Goal: Transaction & Acquisition: Book appointment/travel/reservation

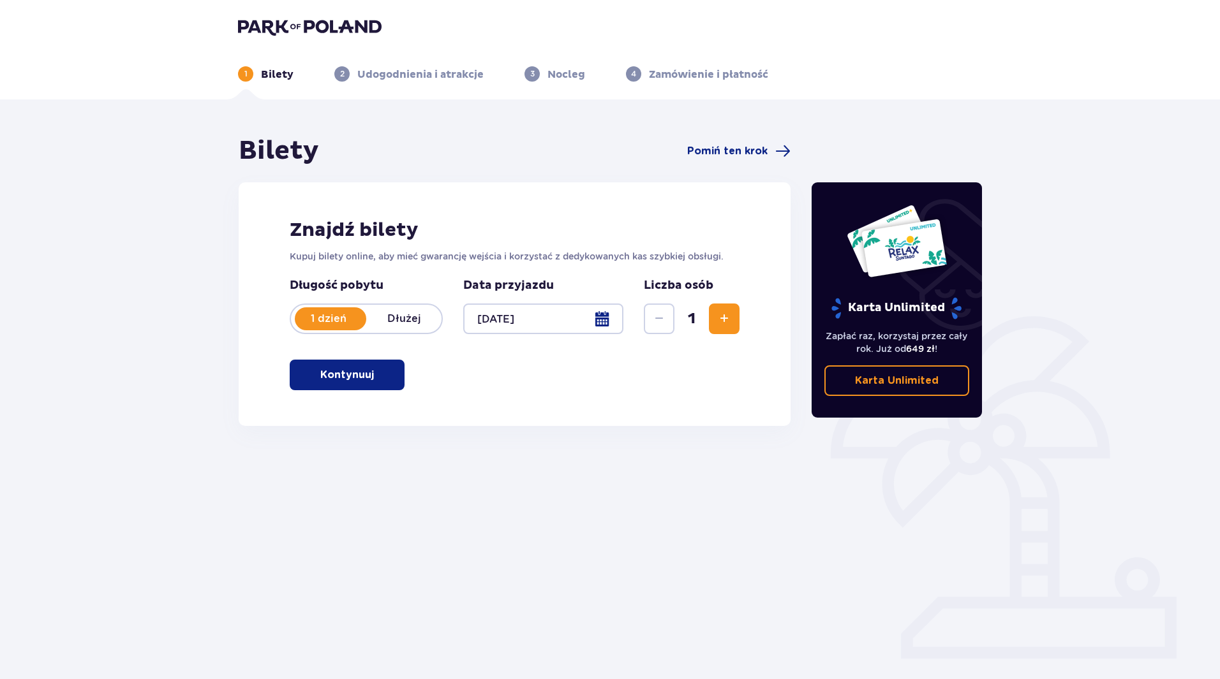
click at [380, 374] on span "button" at bounding box center [376, 374] width 15 height 15
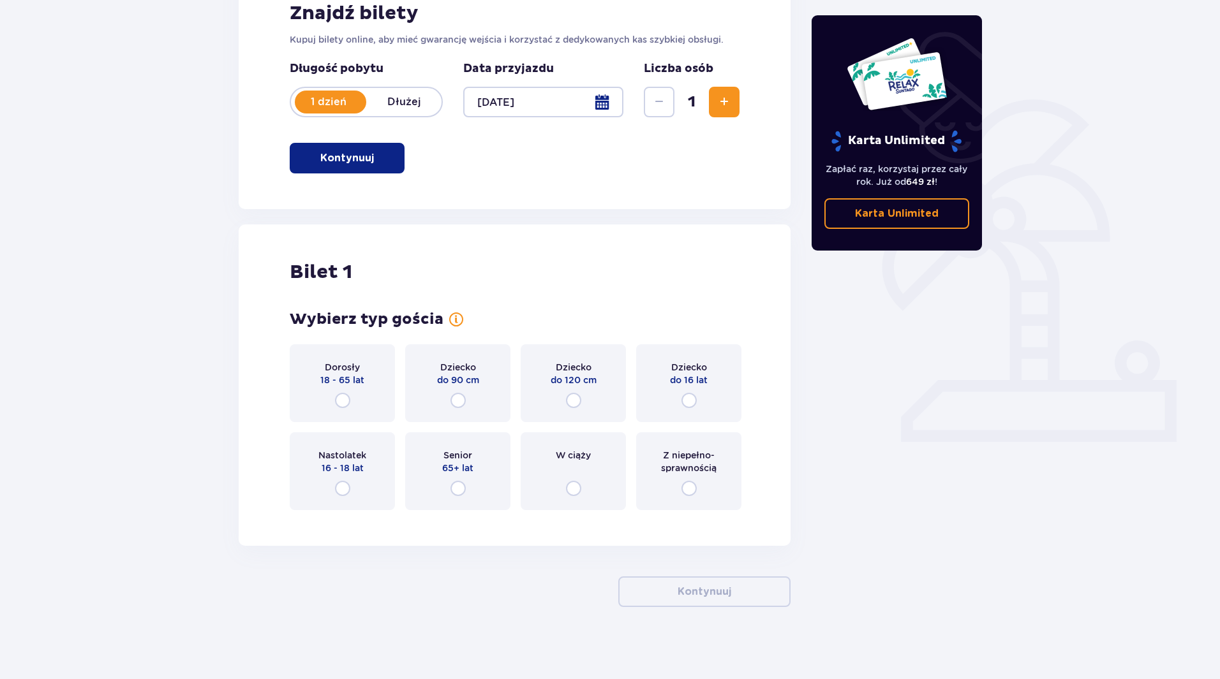
scroll to position [221, 0]
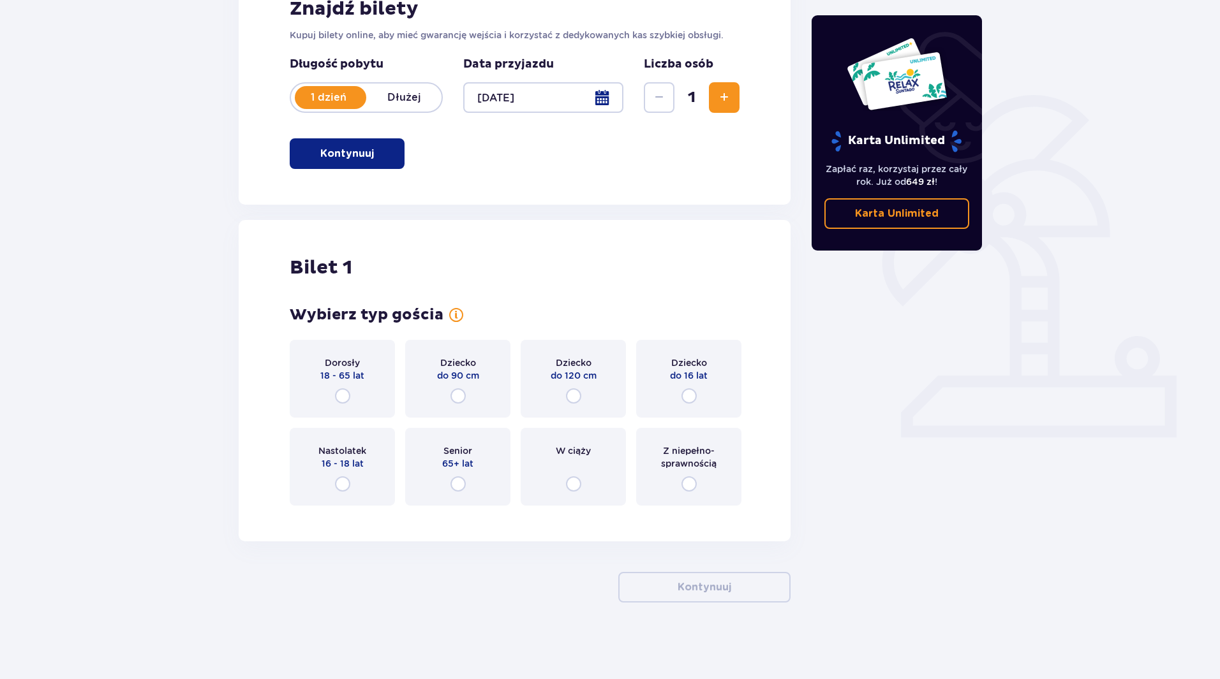
click at [362, 385] on div "Dorosły 18 - 65 lat" at bounding box center [342, 379] width 105 height 78
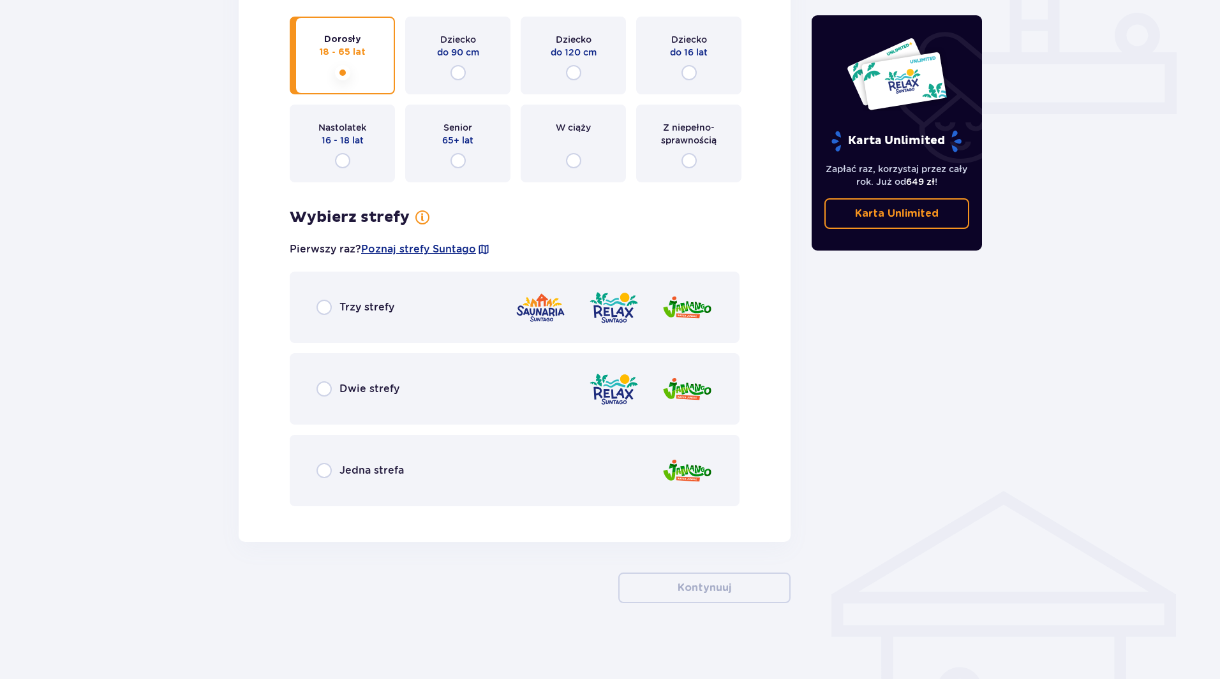
scroll to position [545, 0]
click at [381, 306] on span "Trzy strefy" at bounding box center [366, 307] width 55 height 14
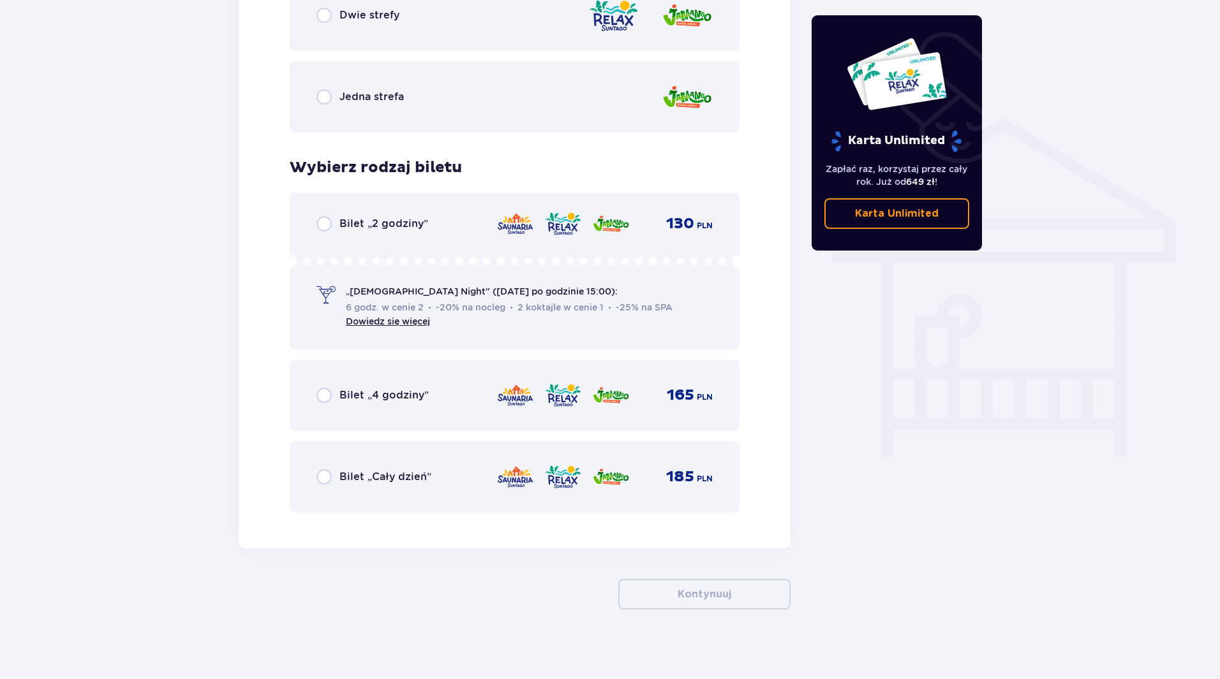
scroll to position [926, 0]
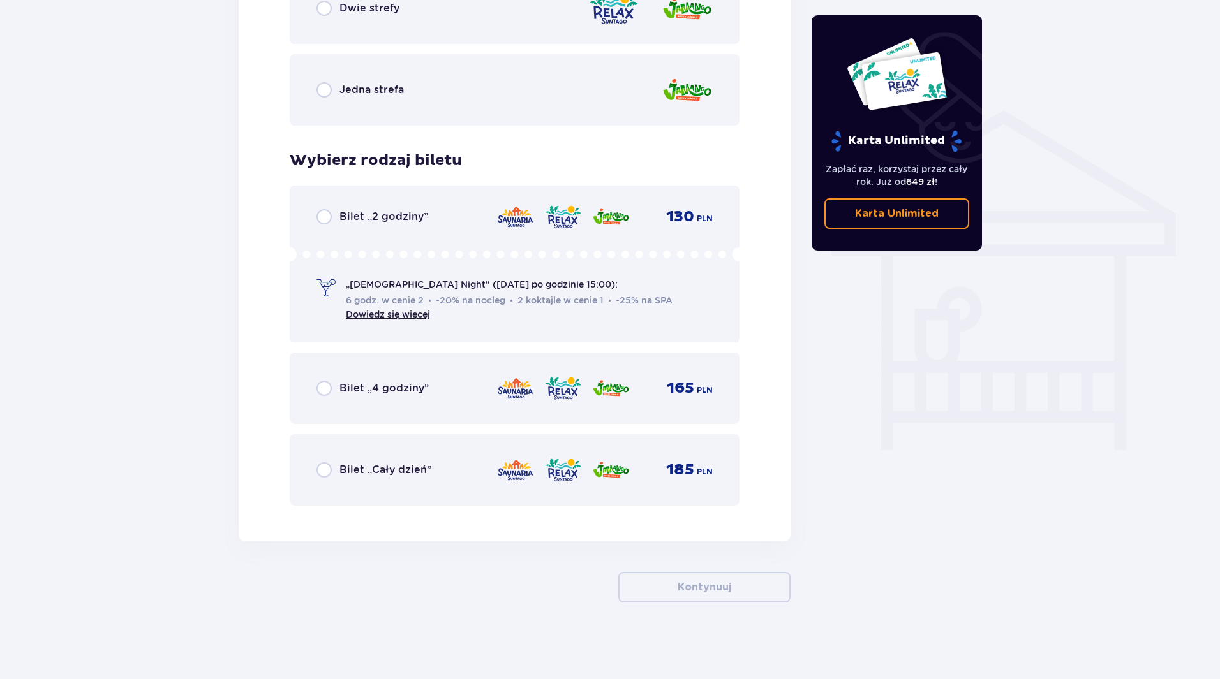
click at [397, 466] on span "Bilet „Cały dzień”" at bounding box center [385, 470] width 92 height 14
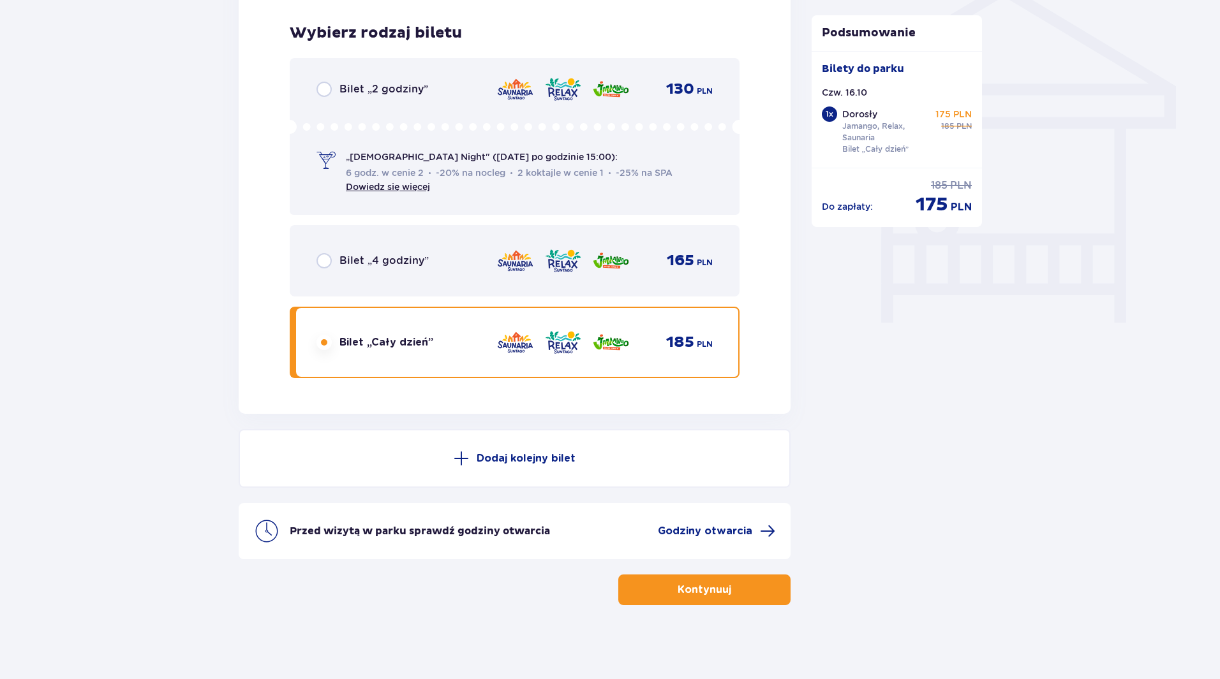
scroll to position [1056, 0]
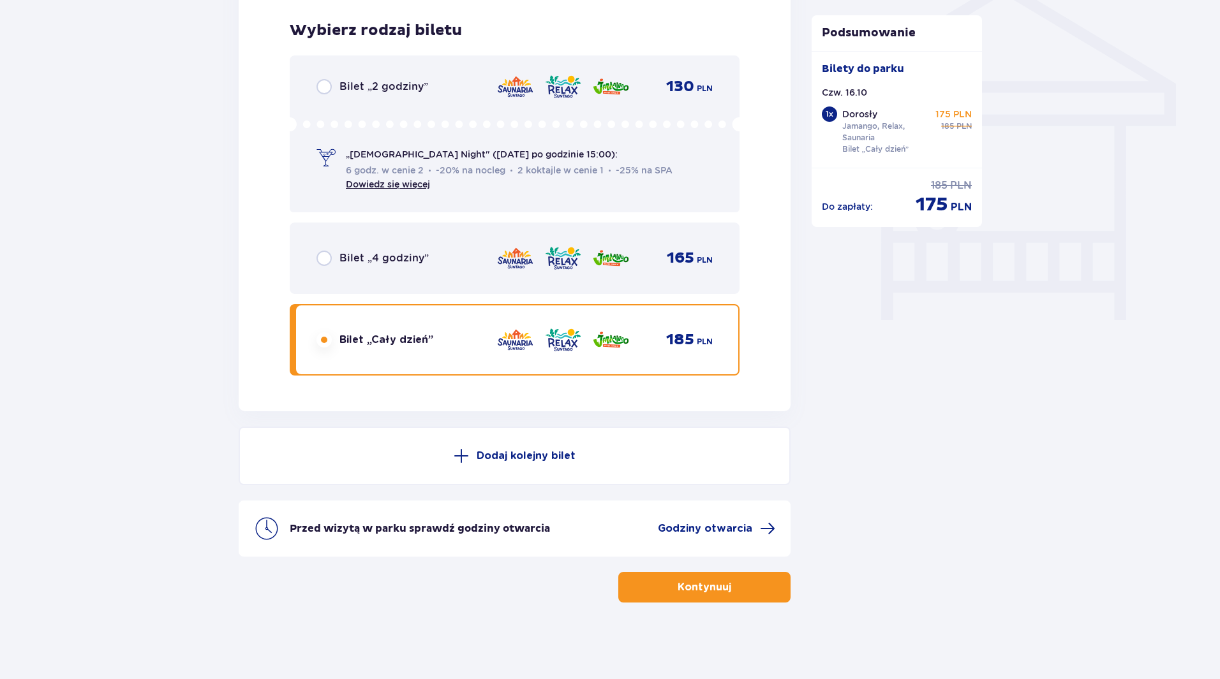
click at [473, 525] on p "Przed wizytą w parku sprawdź godziny otwarcia" at bounding box center [420, 529] width 260 height 14
click at [709, 528] on span "Godziny otwarcia" at bounding box center [705, 529] width 94 height 14
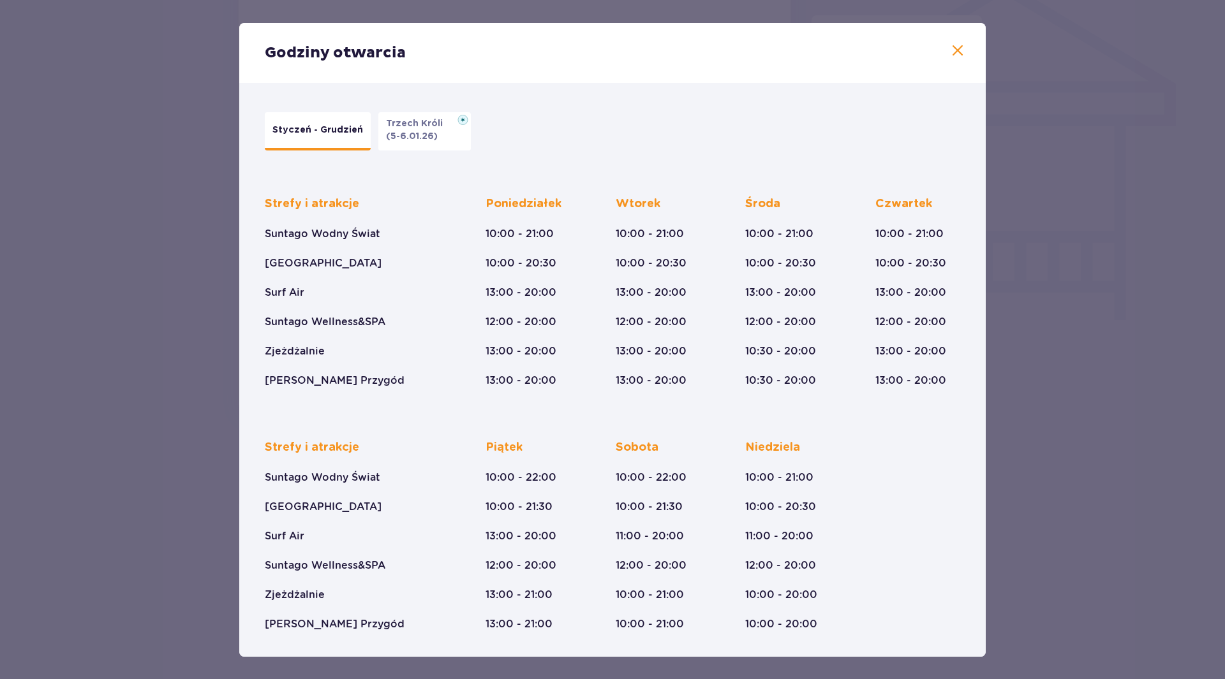
click at [412, 141] on p "(5-6.01.26)" at bounding box center [412, 136] width 52 height 13
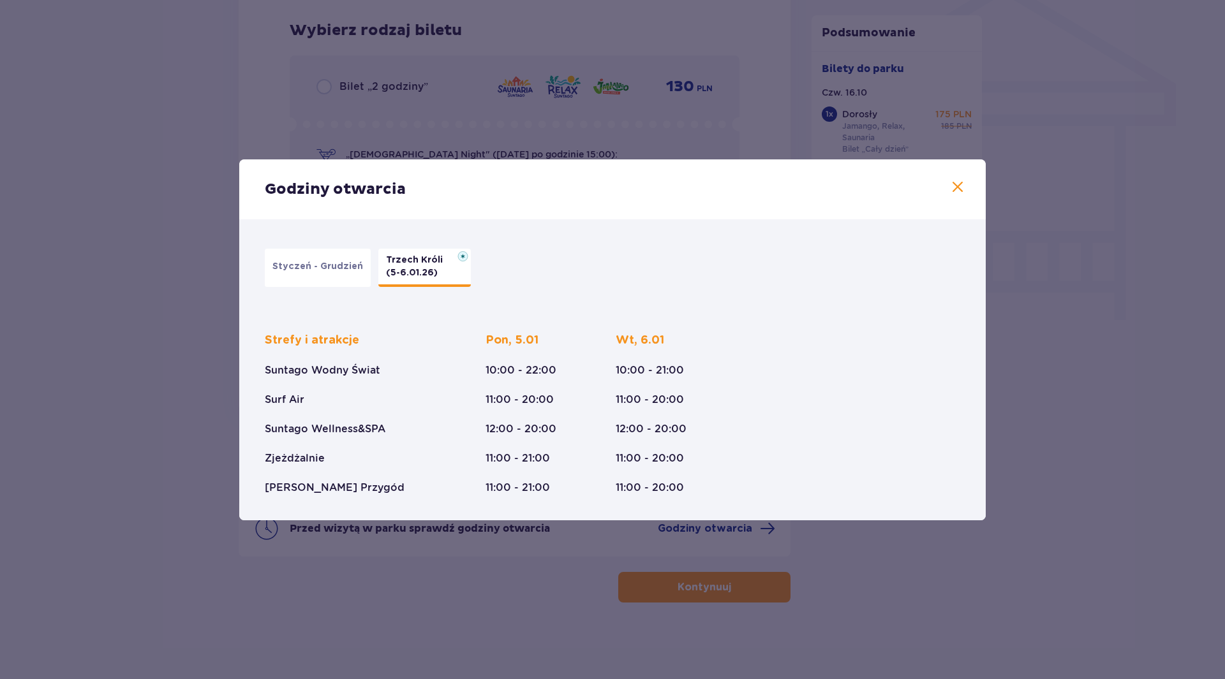
click at [314, 247] on div "Styczeń - Grudzień Trzech Króli (5-6.01.26)" at bounding box center [605, 267] width 695 height 51
click at [322, 260] on p "Styczeń - Grudzień" at bounding box center [317, 266] width 91 height 13
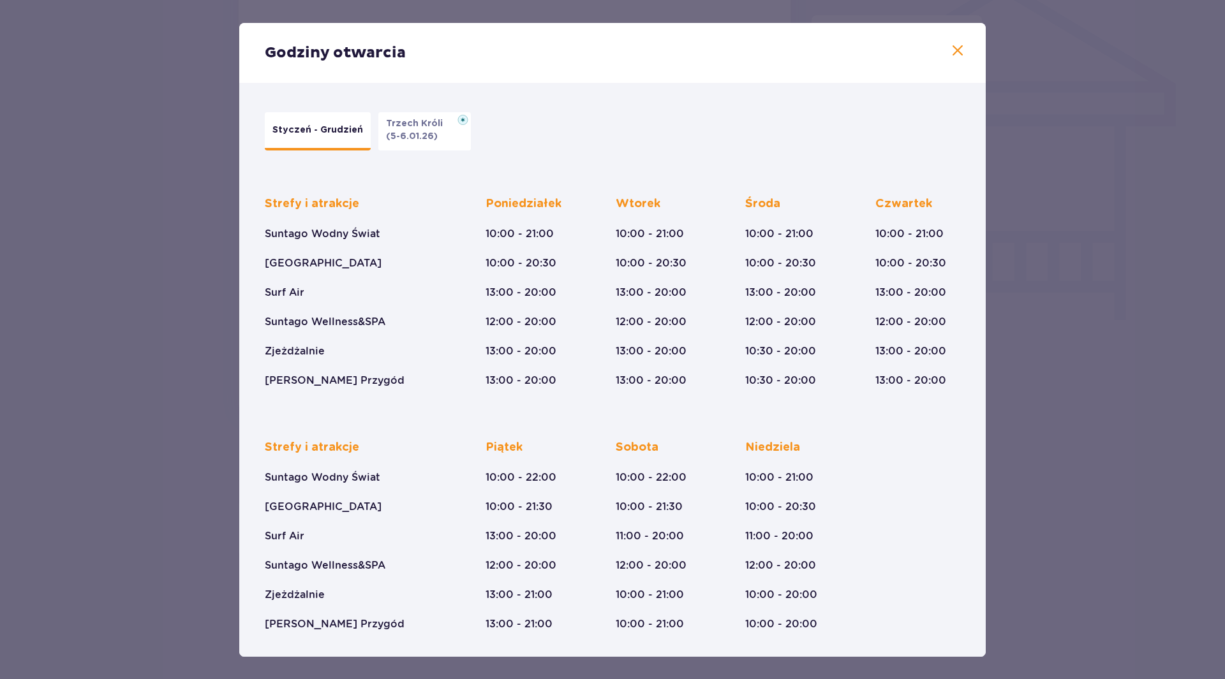
click at [953, 54] on span at bounding box center [957, 50] width 15 height 15
